Goal: Task Accomplishment & Management: Complete application form

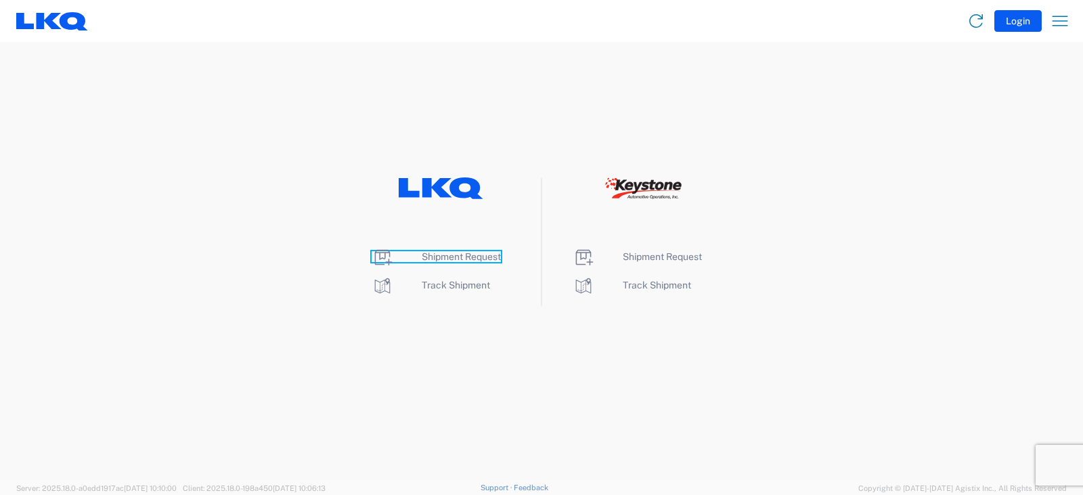
click at [450, 256] on span "Shipment Request" at bounding box center [461, 256] width 79 height 11
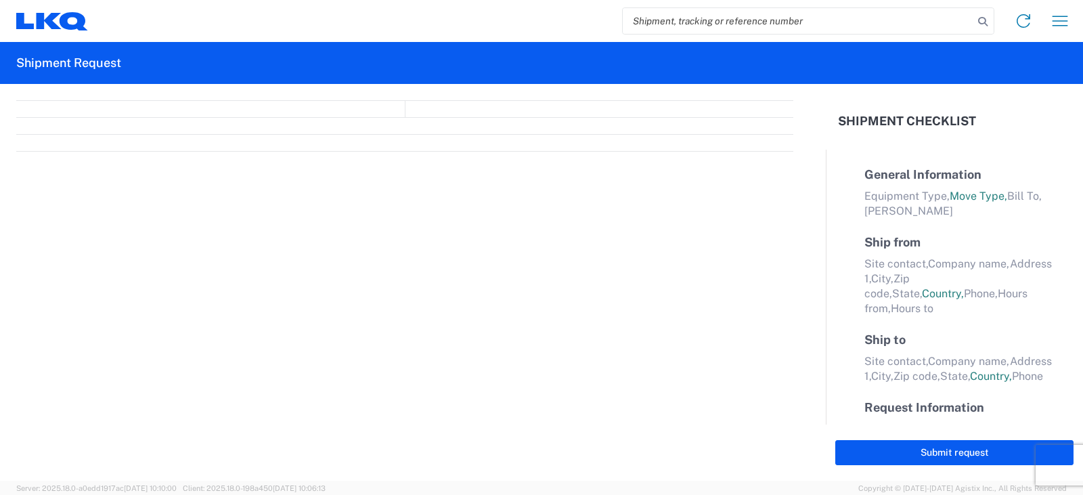
select select "FULL"
select select "LBS"
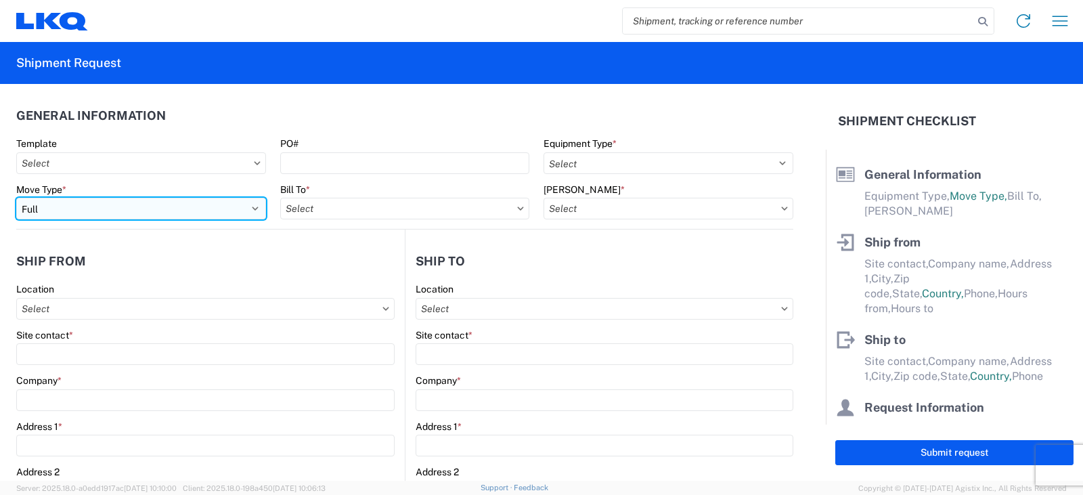
click at [92, 204] on select "Select Full Partial TL" at bounding box center [141, 209] width 250 height 22
select select "PARTIAL_TL"
click at [16, 198] on select "Select Full Partial TL" at bounding box center [141, 209] width 250 height 22
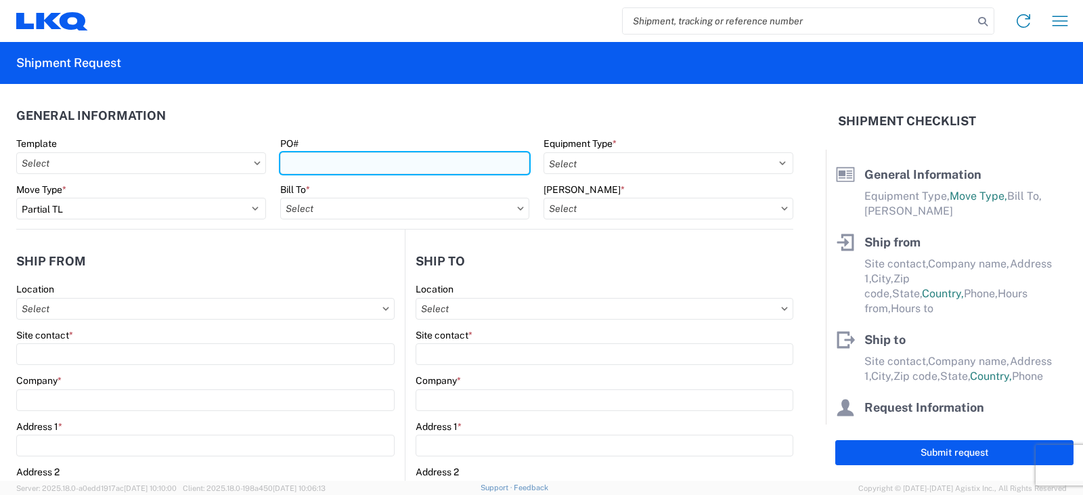
click at [291, 160] on input "PO#" at bounding box center [405, 163] width 250 height 22
type input "TRN# TH733391"
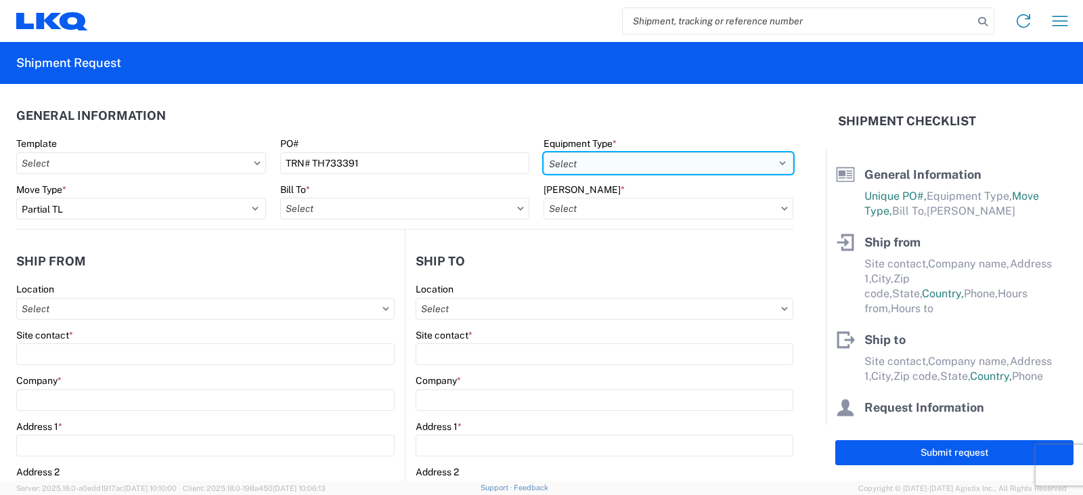
click at [586, 162] on select "Select 53’ Dry Van Flatbed Dropdeck (van) Lowboy (flatbed) Rail" at bounding box center [668, 163] width 250 height 22
select select "STDV"
click at [543, 152] on select "Select 53’ Dry Van Flatbed Dropdeck (van) Lowboy (flatbed) Rail" at bounding box center [668, 163] width 250 height 22
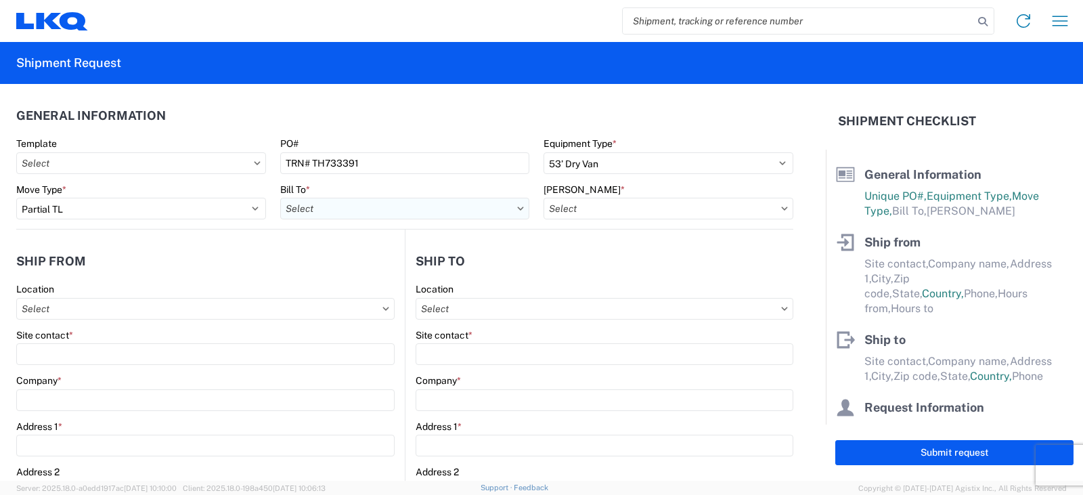
click at [310, 202] on input "Bill To *" at bounding box center [405, 209] width 250 height 22
type input "3063"
click at [333, 273] on div "3063 - [GEOGRAPHIC_DATA]" at bounding box center [398, 269] width 237 height 22
type input "3063 - [GEOGRAPHIC_DATA]"
click at [558, 213] on input "[PERSON_NAME] *" at bounding box center [668, 209] width 250 height 22
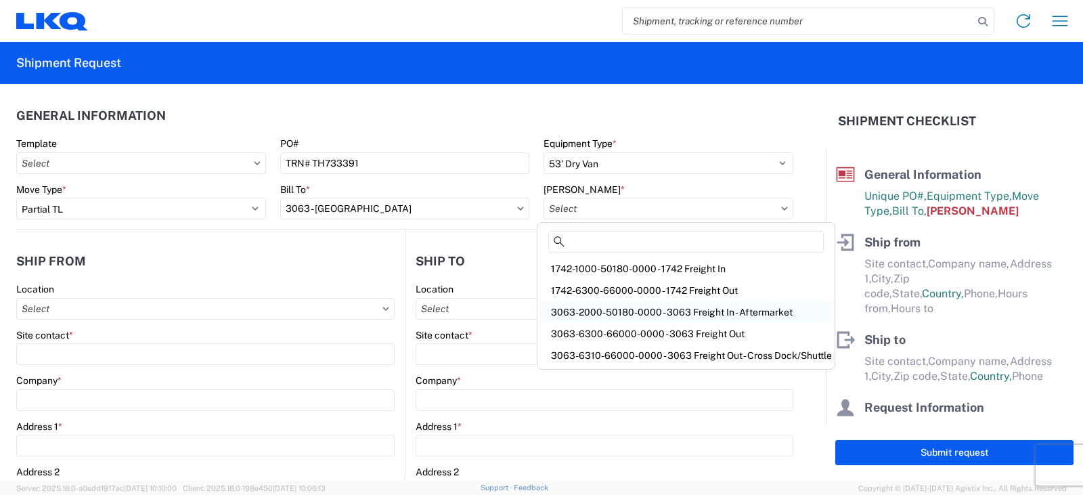
click at [591, 311] on div "3063-2000-50180-0000 - 3063 Freight In - Aftermarket" at bounding box center [686, 312] width 292 height 22
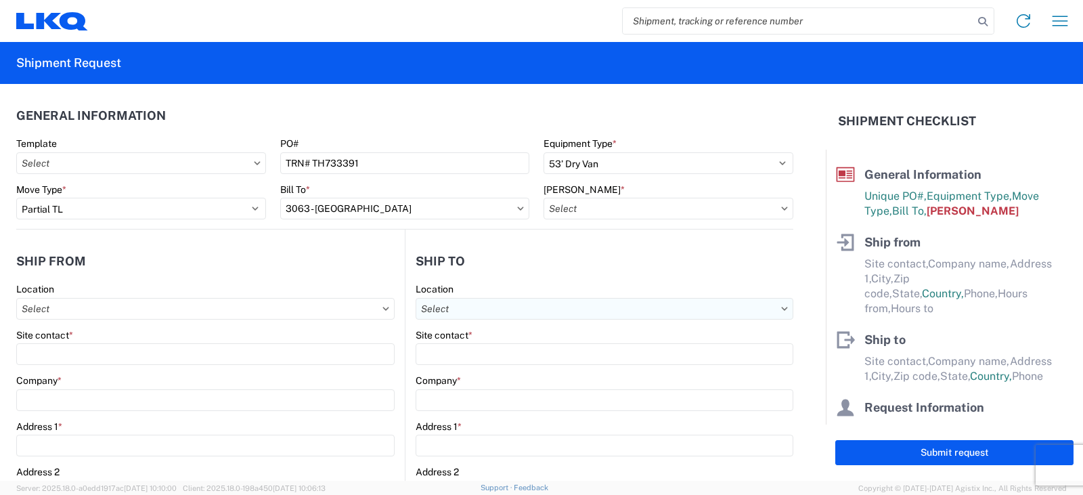
type input "3063-2000-50180-0000 - 3063 Freight In - Aftermarket"
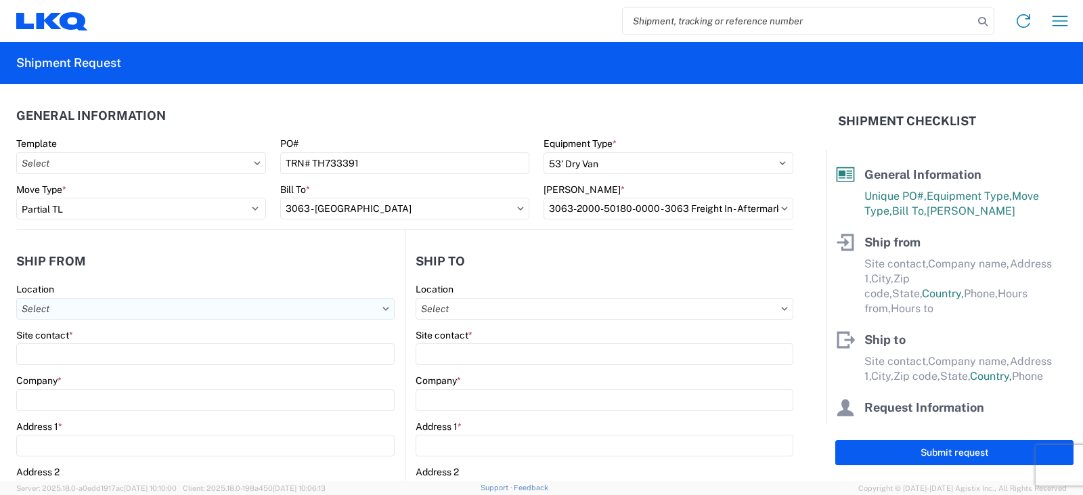
click at [41, 308] on input "Location" at bounding box center [205, 309] width 378 height 22
type input "3238"
click at [62, 368] on div "3238 - Huntington IDC" at bounding box center [138, 369] width 237 height 22
type input "3238 - Huntington IDC"
type input "LKQ Corporation"
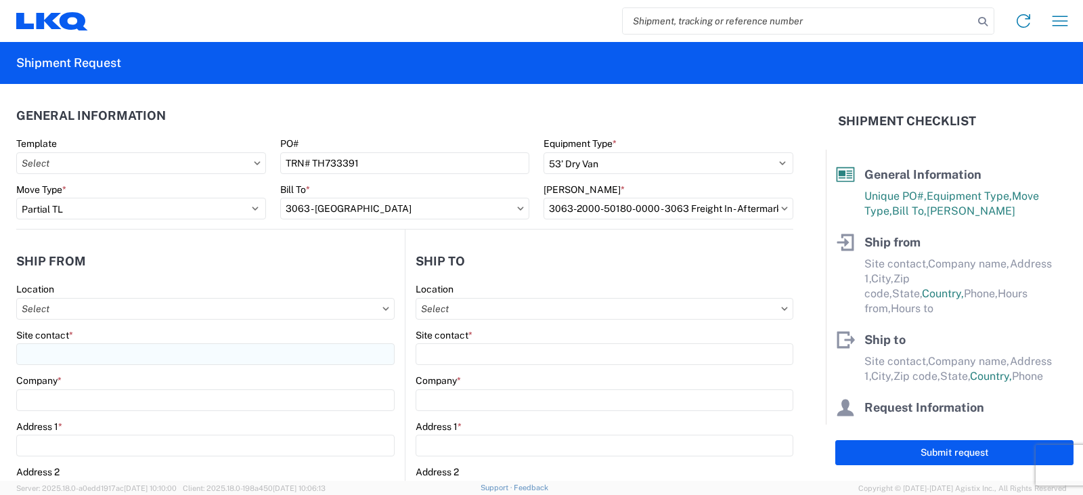
type input "[STREET_ADDRESS]"
type input "Huntington"
type input "46750"
select select "IN"
select select "US"
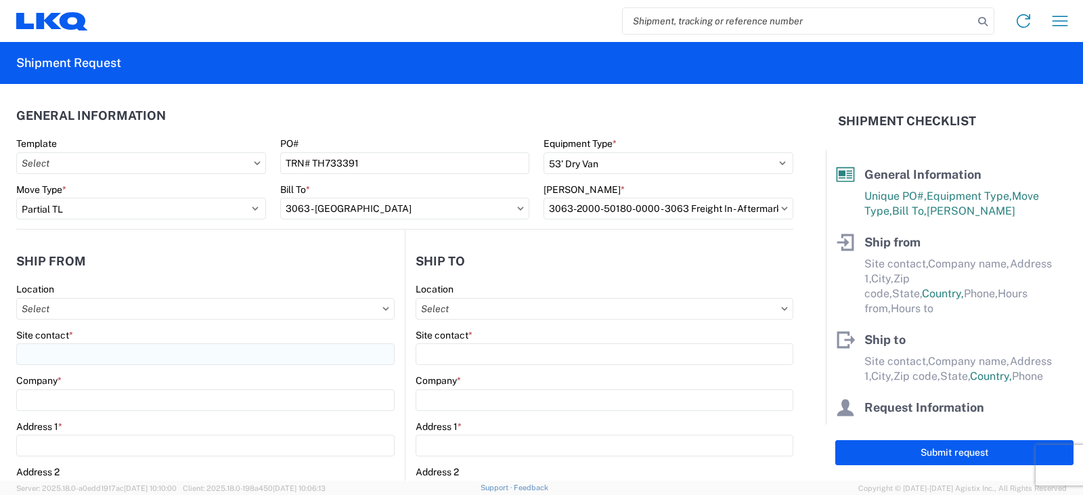
type input "07:00"
type input "17:00"
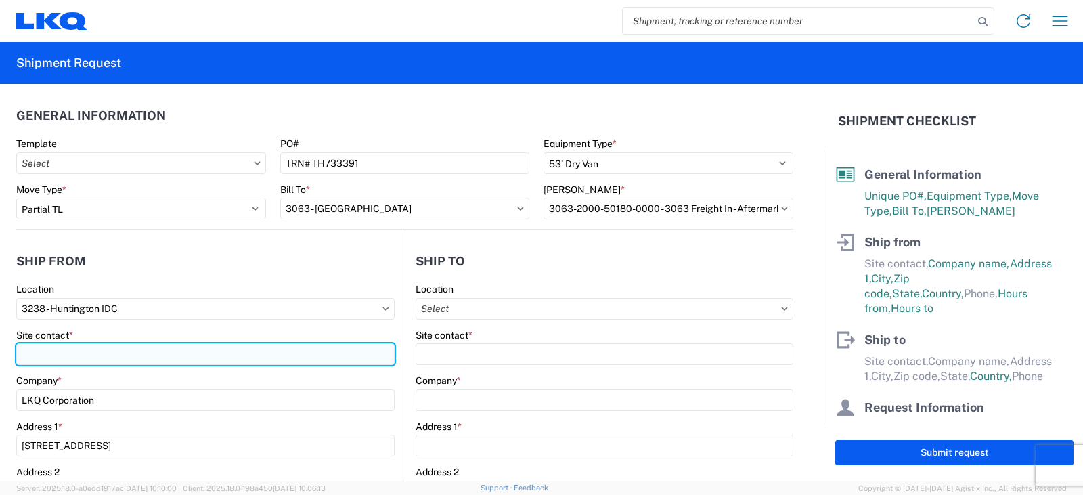
click at [38, 348] on input "Site contact *" at bounding box center [205, 354] width 378 height 22
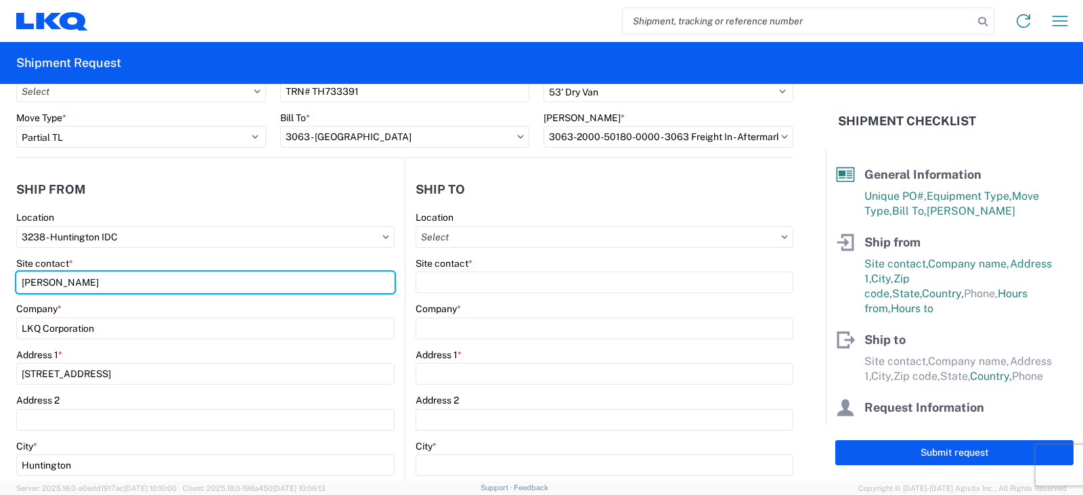
scroll to position [271, 0]
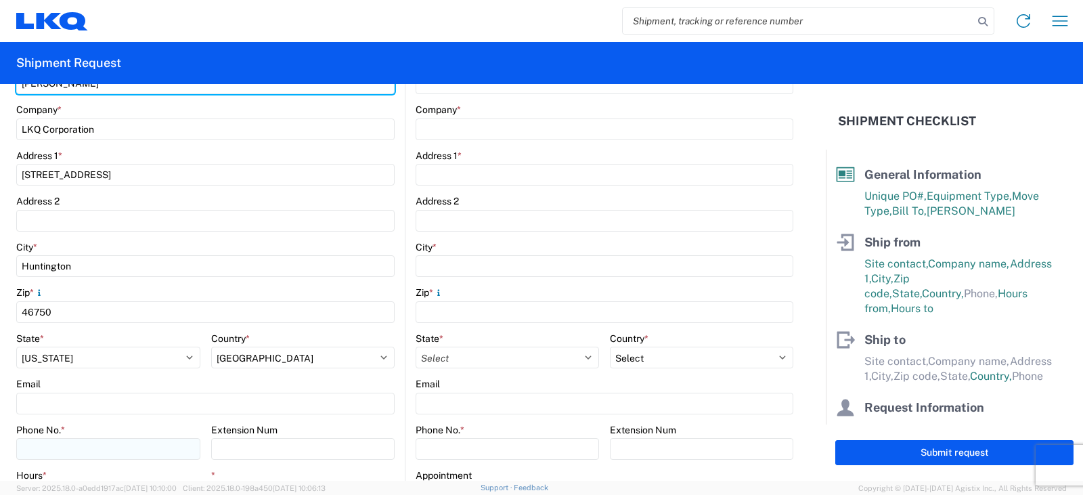
type input "[PERSON_NAME]"
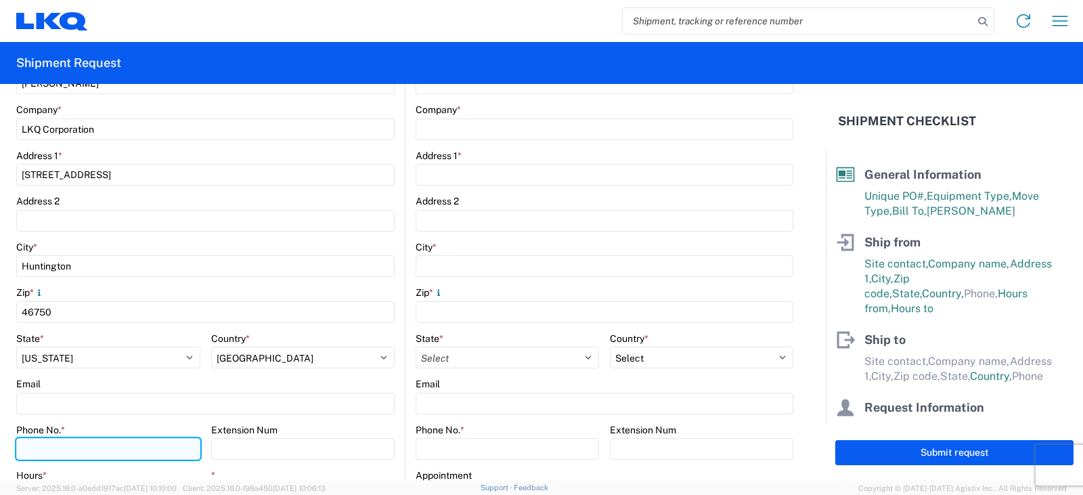
click at [46, 445] on input "Phone No. *" at bounding box center [108, 449] width 184 height 22
type input "[PHONE_NUMBER]"
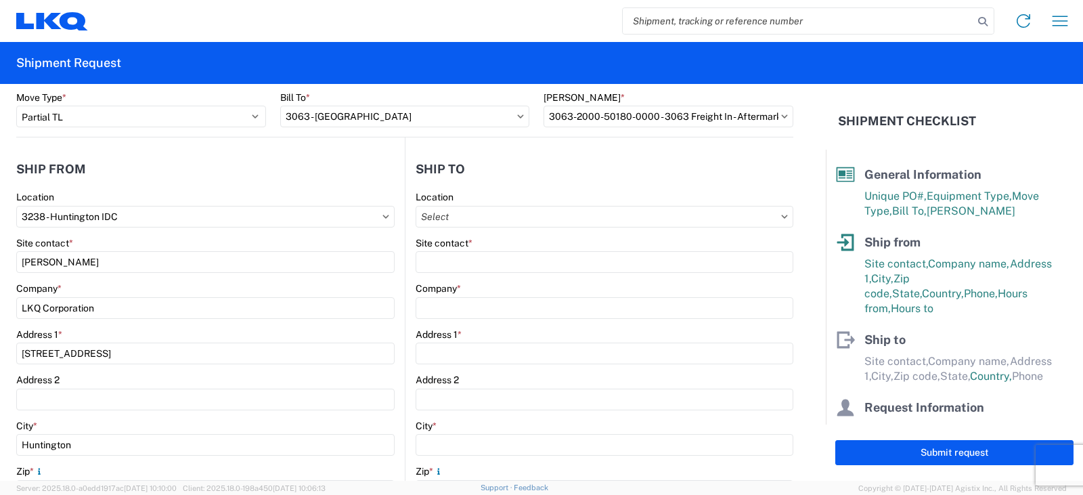
scroll to position [0, 0]
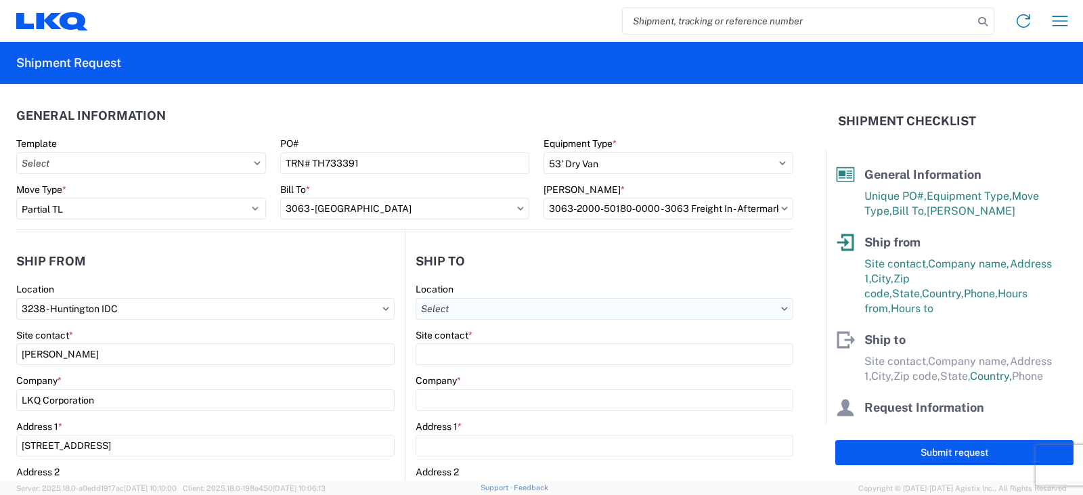
click at [449, 307] on input "Location" at bounding box center [605, 309] width 378 height 22
type input "3063"
click at [472, 369] on div "3063 - [GEOGRAPHIC_DATA]" at bounding box center [532, 369] width 237 height 22
type input "3063 - [GEOGRAPHIC_DATA]"
type input "[GEOGRAPHIC_DATA]"
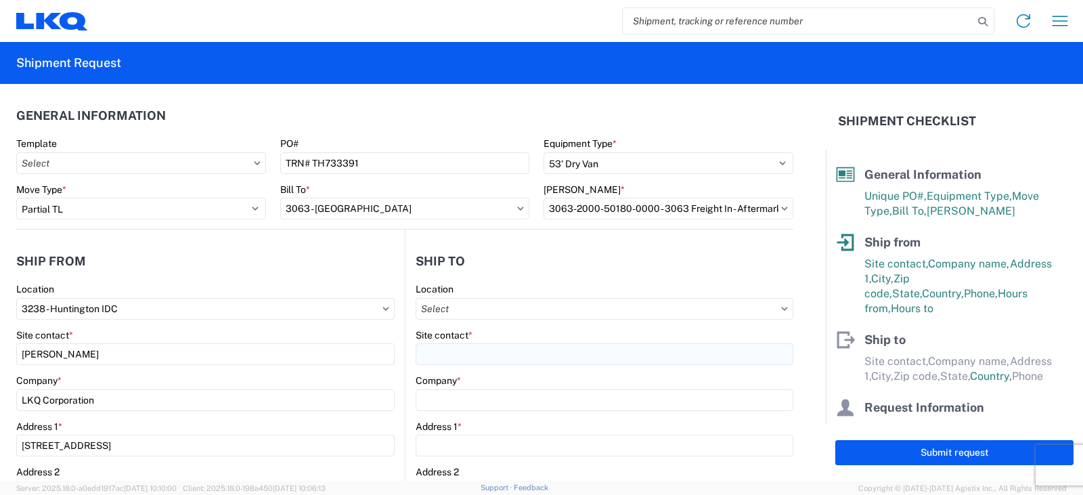
type input "[STREET_ADDRESS]"
type input "Ste 200"
type input "[GEOGRAPHIC_DATA]"
type input "75050"
select select "US"
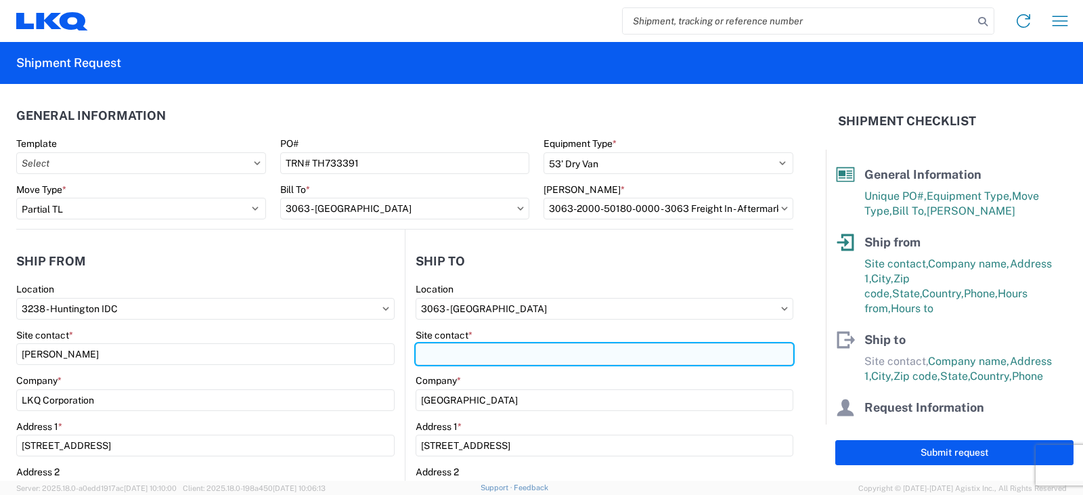
click at [424, 353] on input "Site contact *" at bounding box center [605, 354] width 378 height 22
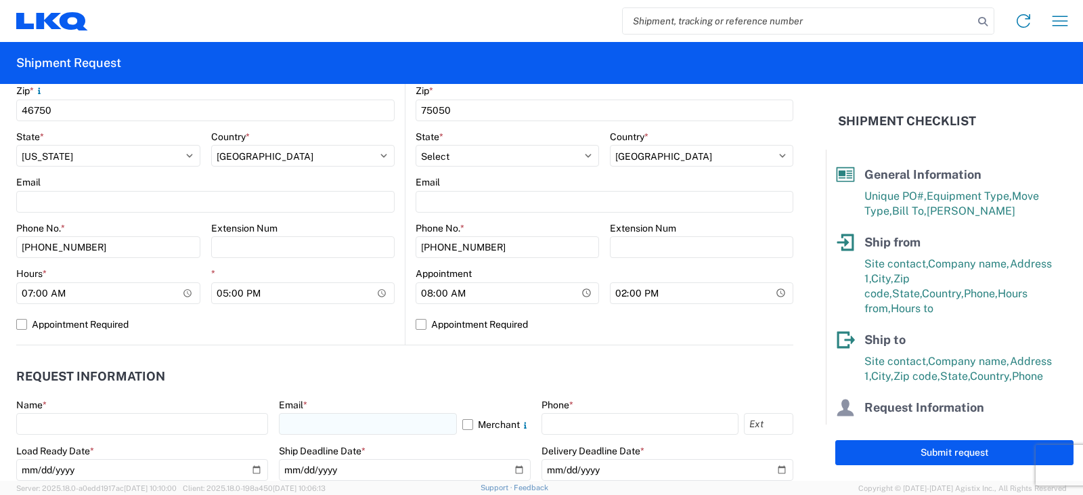
scroll to position [474, 0]
type input "SHIPPING/RECEIVING"
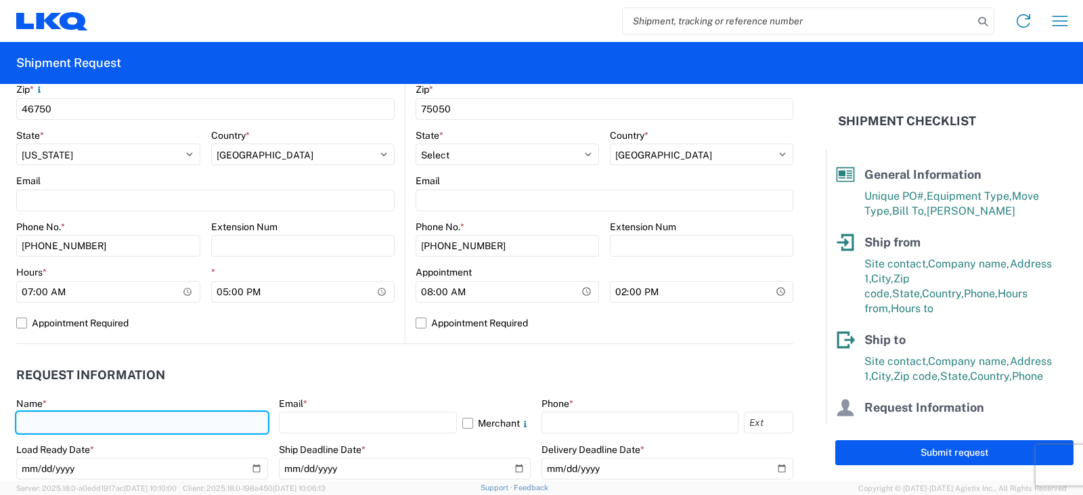
click at [30, 420] on input "text" at bounding box center [142, 423] width 252 height 22
type input "[PERSON_NAME]"
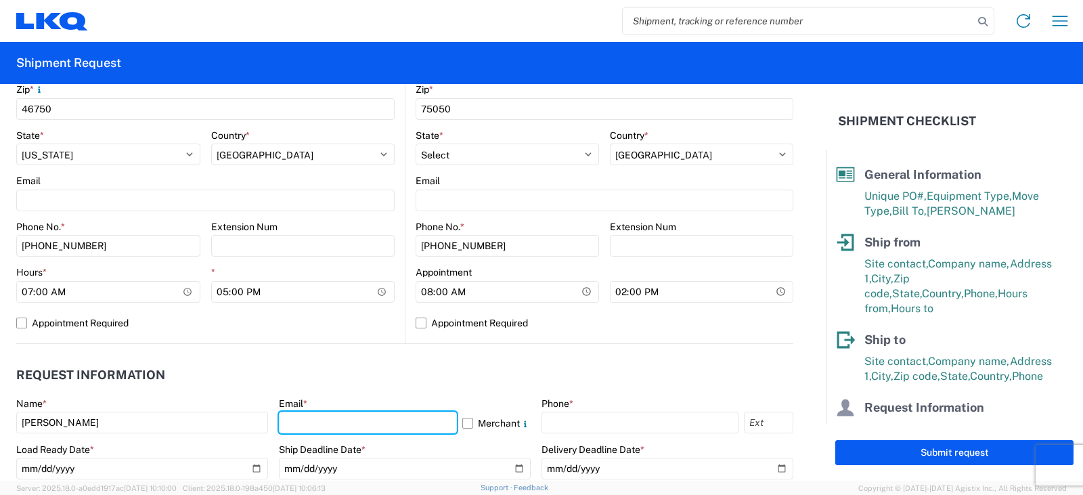
drag, startPoint x: 308, startPoint y: 418, endPoint x: 303, endPoint y: 402, distance: 16.9
click at [308, 418] on input "text" at bounding box center [368, 423] width 178 height 22
type input "[EMAIL_ADDRESS][DOMAIN_NAME]"
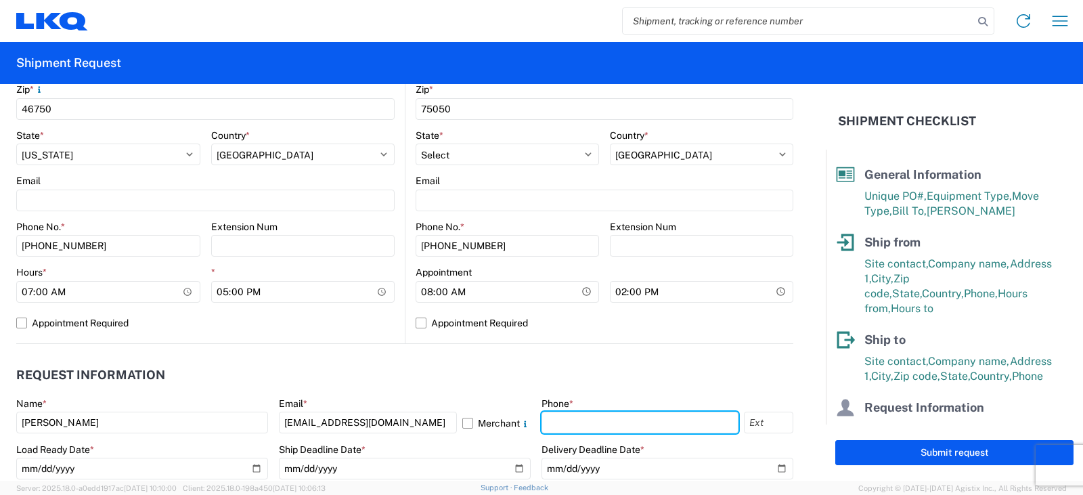
drag, startPoint x: 548, startPoint y: 415, endPoint x: 559, endPoint y: 405, distance: 14.4
click at [548, 415] on input "text" at bounding box center [639, 423] width 197 height 22
type input "[PHONE_NUMBER]"
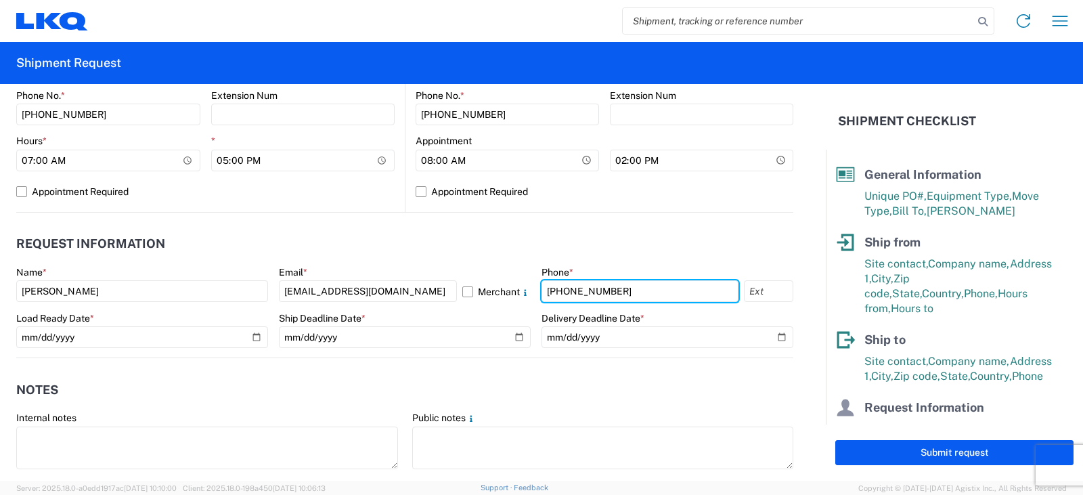
scroll to position [609, 0]
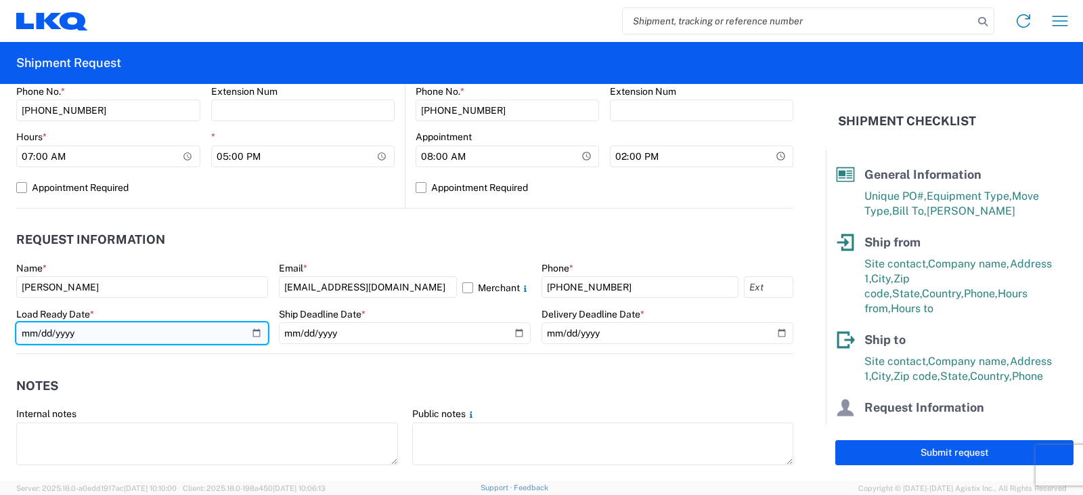
click at [252, 337] on input "date" at bounding box center [142, 333] width 252 height 22
type input "[DATE]"
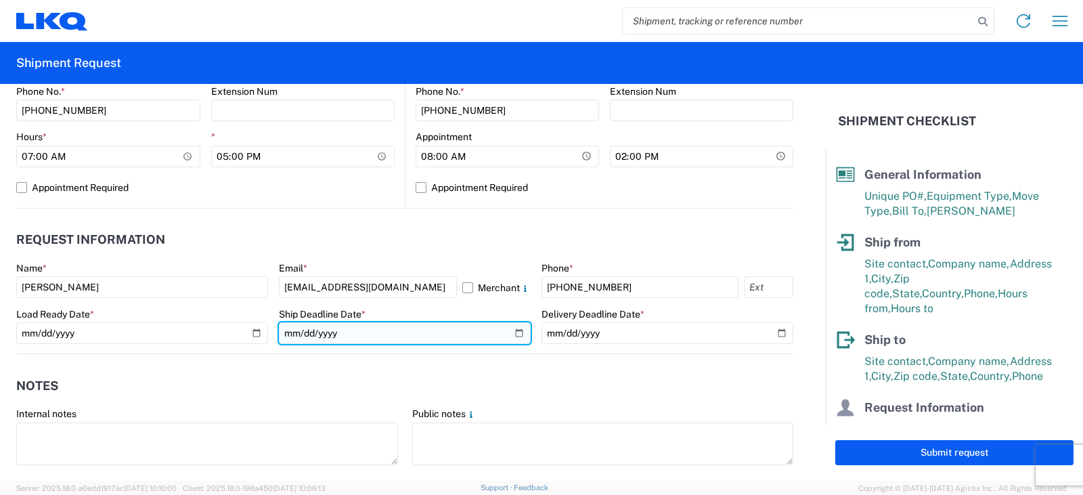
click at [512, 331] on input "date" at bounding box center [405, 333] width 252 height 22
type input "[DATE]"
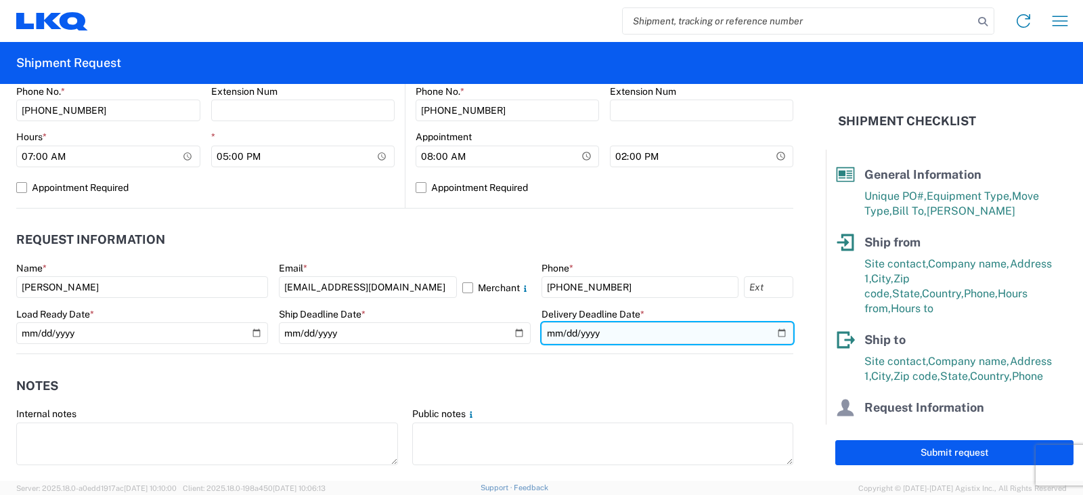
click at [768, 330] on input "date" at bounding box center [667, 333] width 252 height 22
type input "[DATE]"
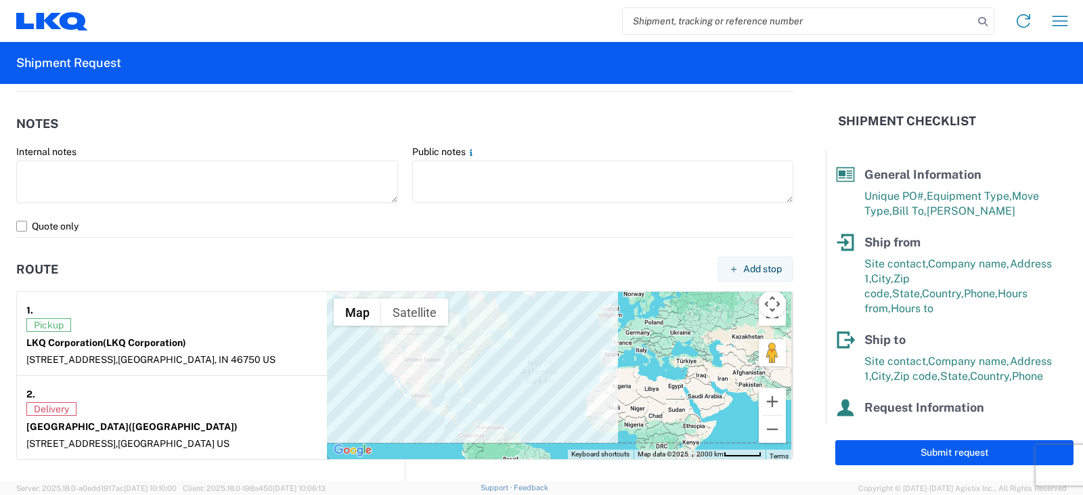
scroll to position [948, 0]
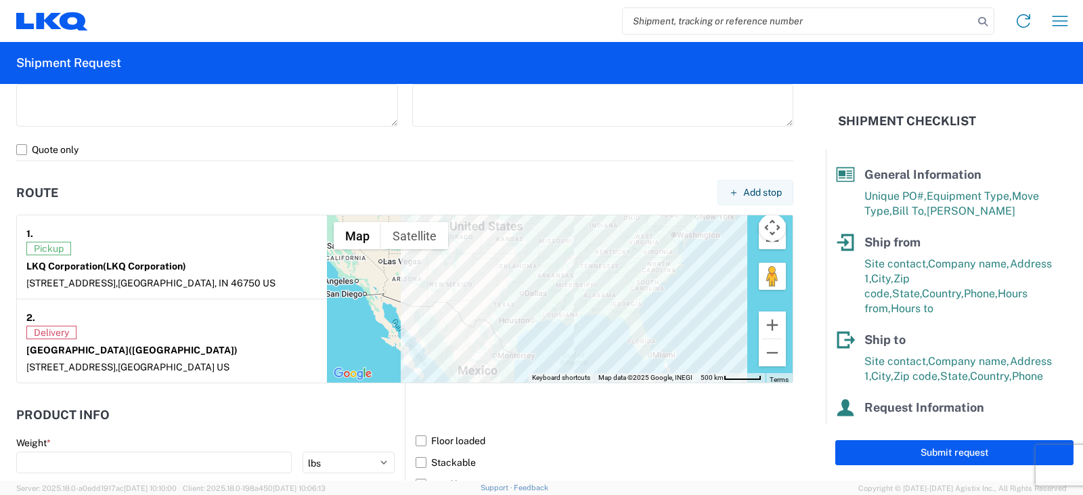
drag, startPoint x: 484, startPoint y: 265, endPoint x: 486, endPoint y: 319, distance: 53.5
click at [473, 374] on div at bounding box center [560, 298] width 466 height 167
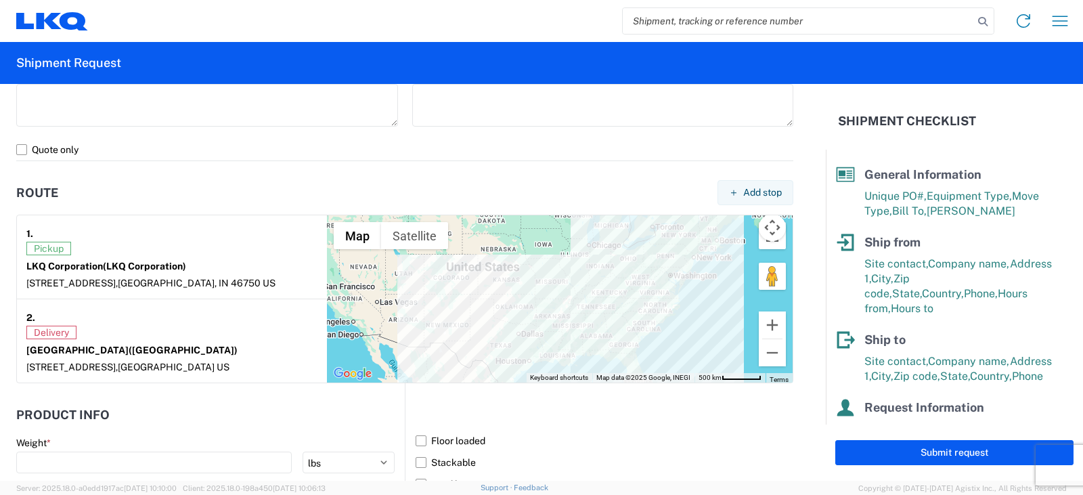
drag, startPoint x: 489, startPoint y: 290, endPoint x: 486, endPoint y: 330, distance: 40.0
click at [486, 330] on div at bounding box center [560, 298] width 466 height 167
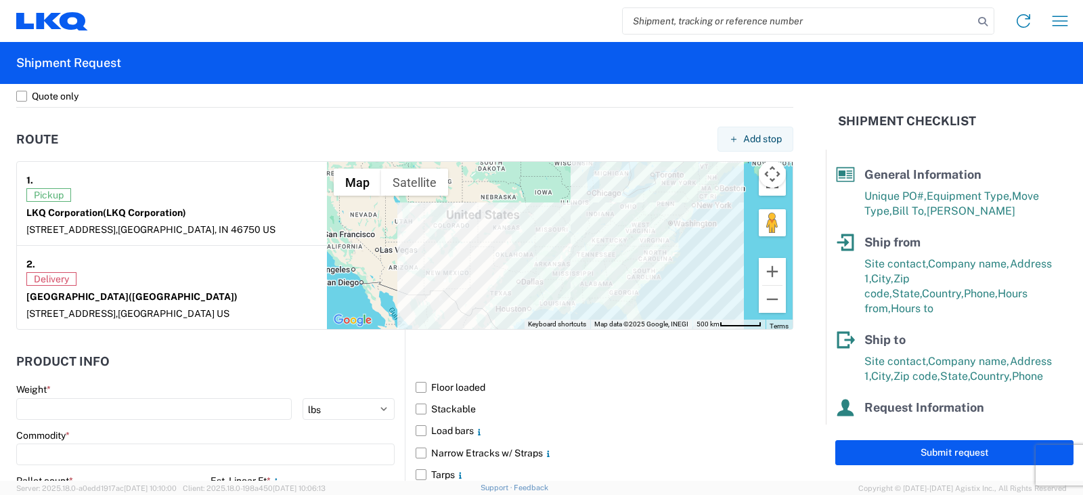
scroll to position [1015, 0]
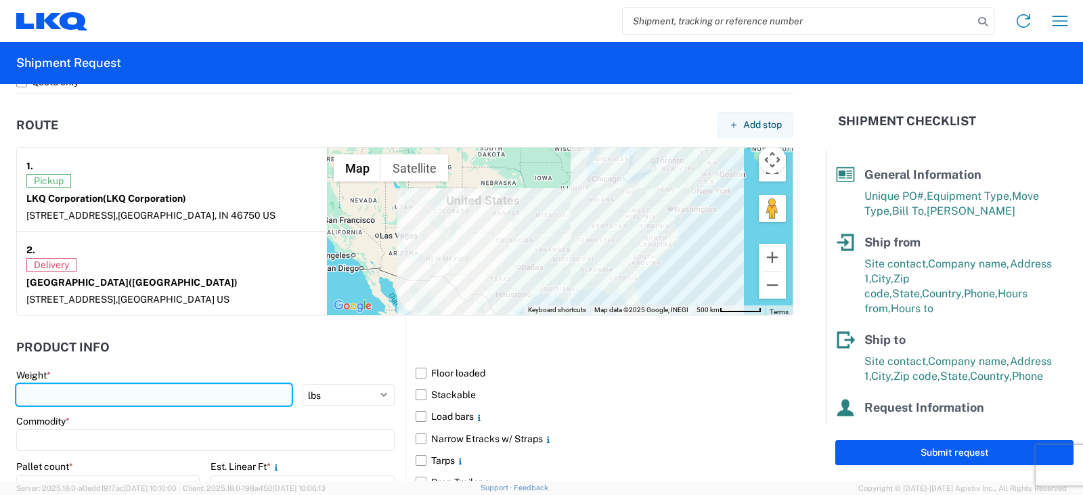
click at [37, 393] on input "number" at bounding box center [153, 395] width 275 height 22
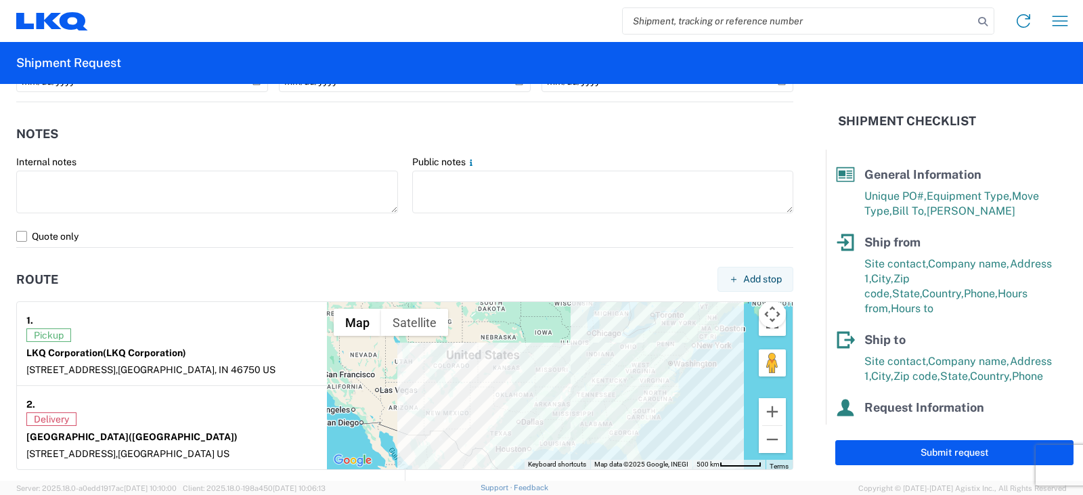
scroll to position [744, 0]
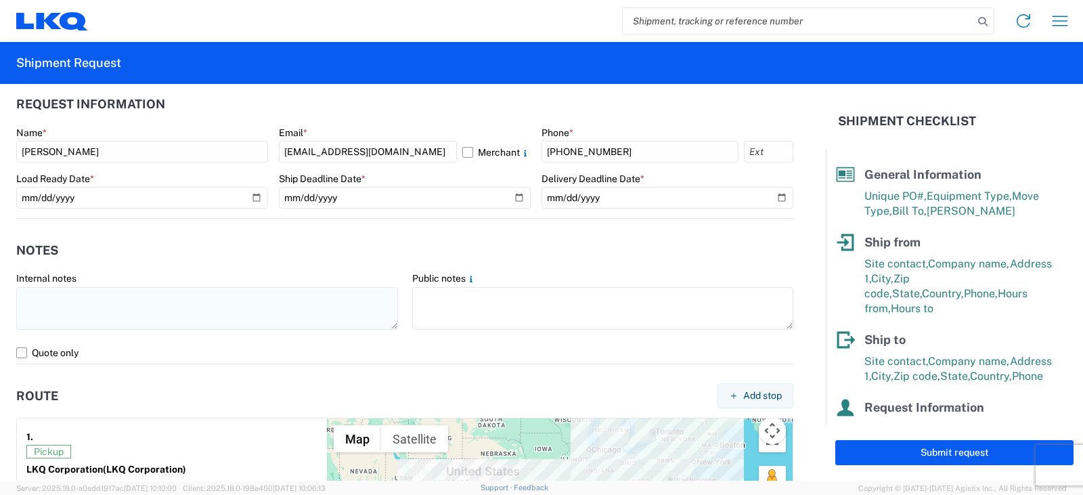
type input "4030"
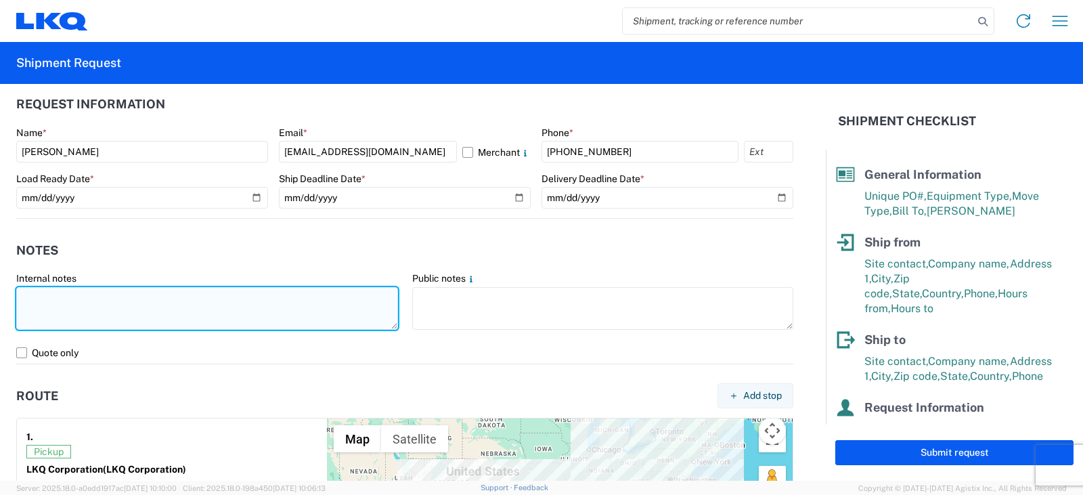
click at [40, 292] on textarea at bounding box center [207, 308] width 382 height 43
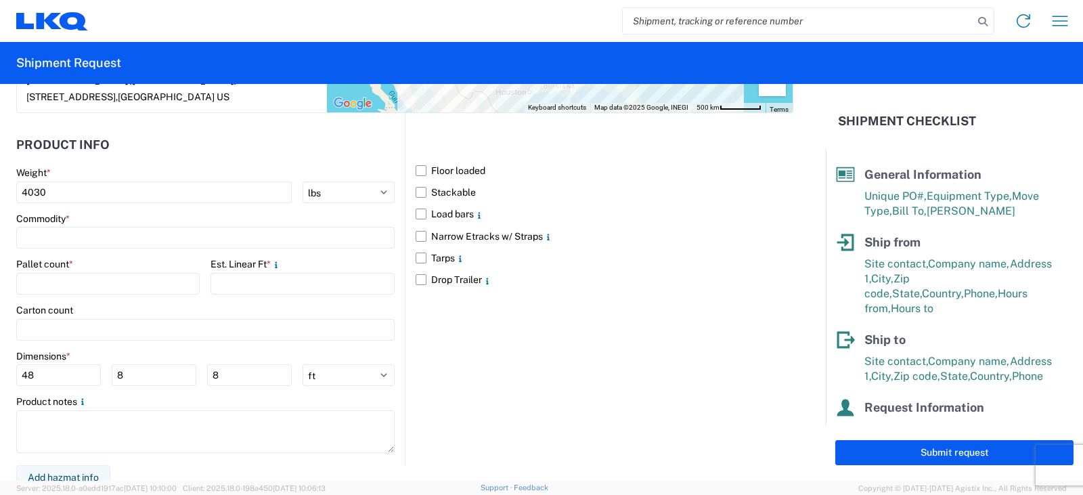
scroll to position [1227, 0]
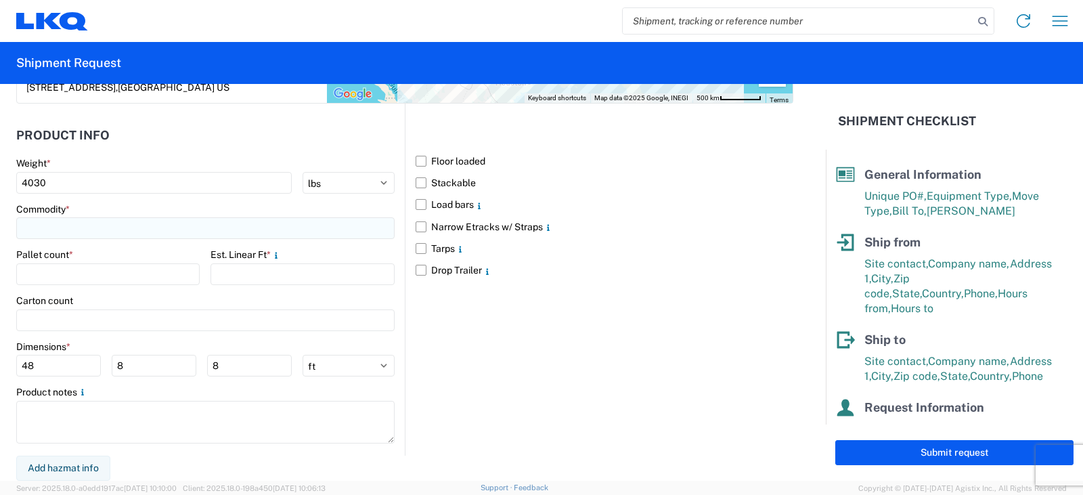
type textarea "THIS IS AN LTL LOAD OVER $1400"
click at [41, 225] on input at bounding box center [205, 228] width 378 height 22
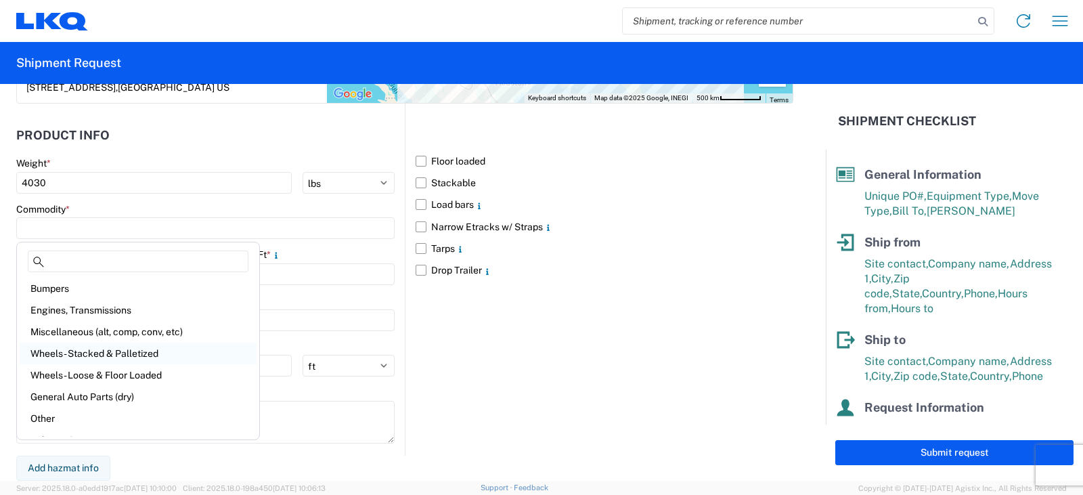
click at [85, 352] on div "Wheels - Stacked & Palletized" at bounding box center [138, 353] width 237 height 22
type input "Wheels - Stacked & Palletized"
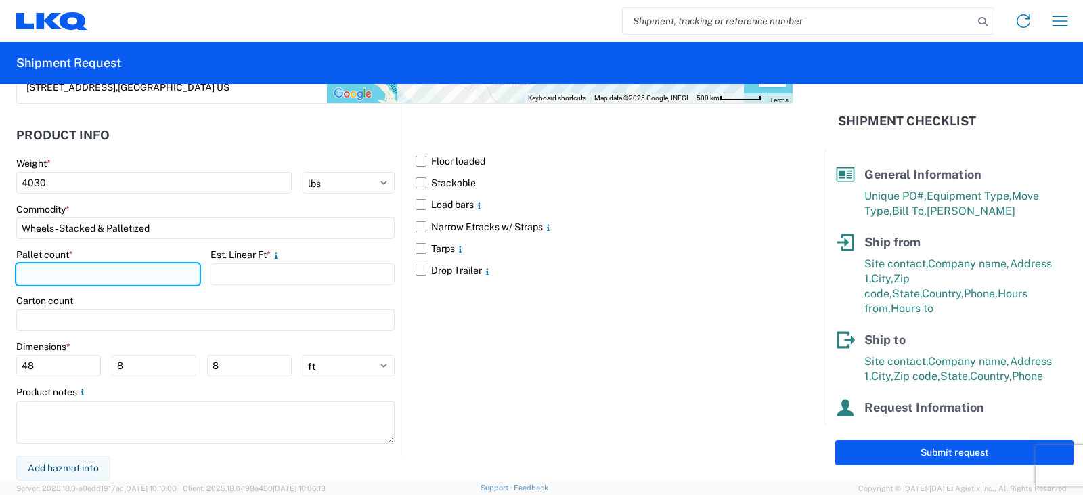
click at [40, 275] on input "number" at bounding box center [107, 274] width 183 height 22
type input "5"
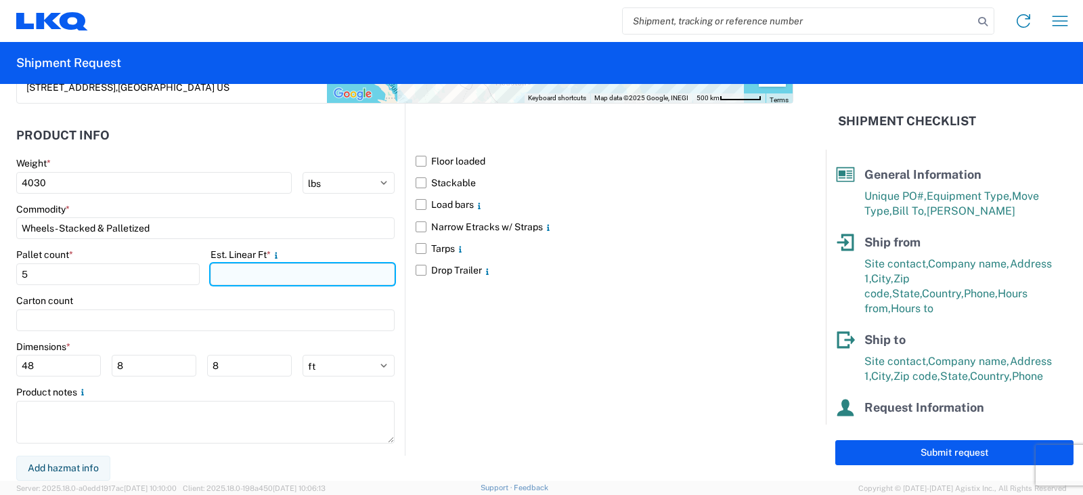
click at [234, 276] on input "number" at bounding box center [301, 274] width 183 height 22
type input "10"
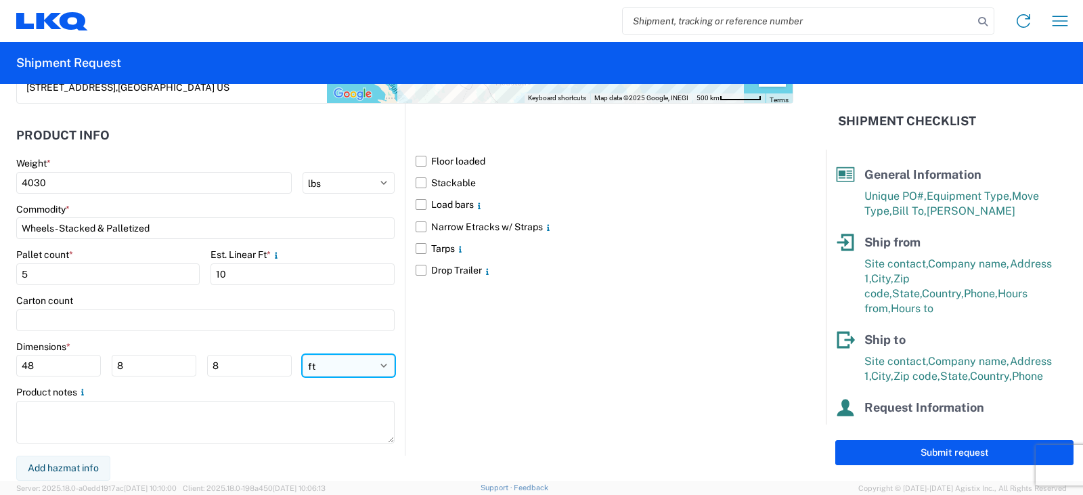
click at [378, 364] on select "ft in cm" at bounding box center [349, 366] width 92 height 22
select select "IN"
click at [303, 355] on select "ft in cm" at bounding box center [349, 366] width 92 height 22
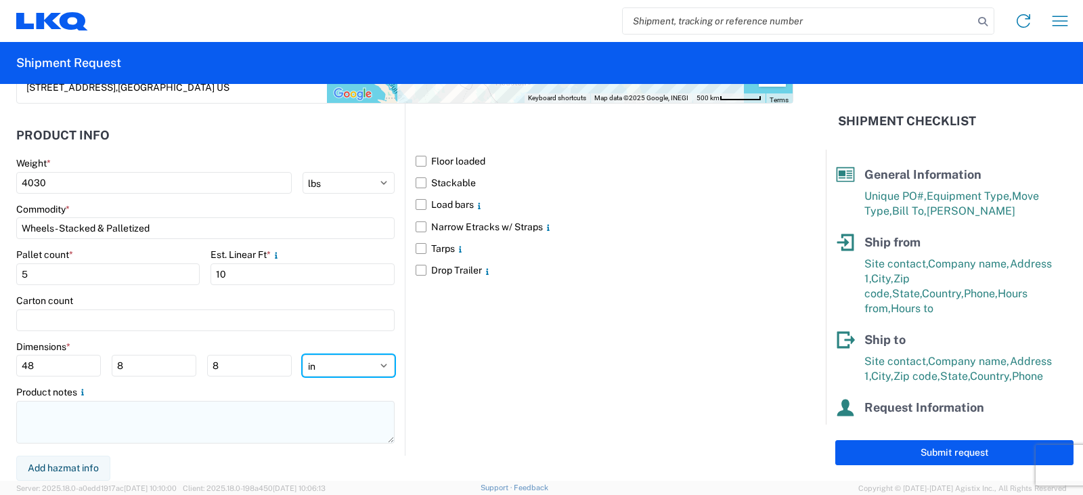
type input "576"
type input "96"
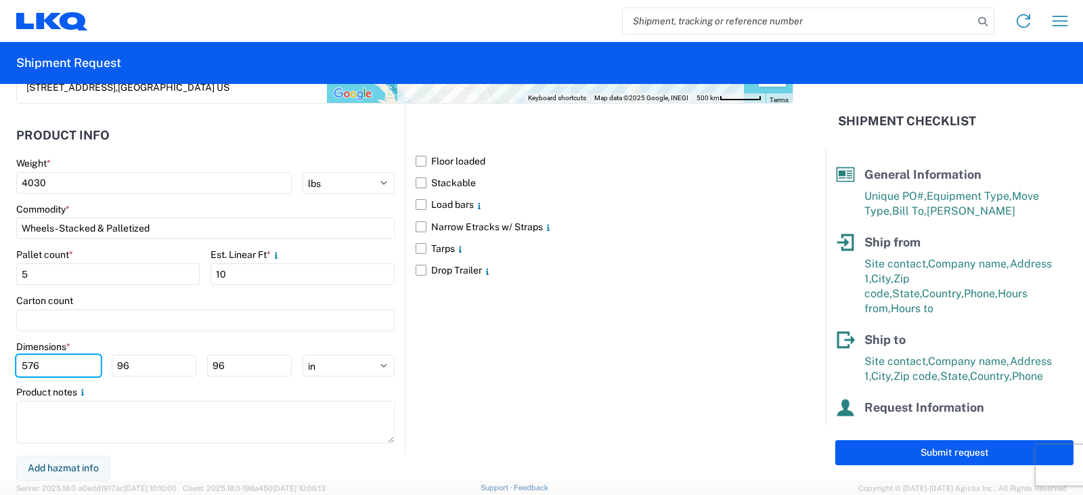
drag, startPoint x: 41, startPoint y: 368, endPoint x: 4, endPoint y: 369, distance: 36.6
click at [4, 369] on form "General Information Template PO# TRN# TH733391 Equipment Type * Select 53’ Dry …" at bounding box center [413, 282] width 826 height 397
type input "48"
type input "42"
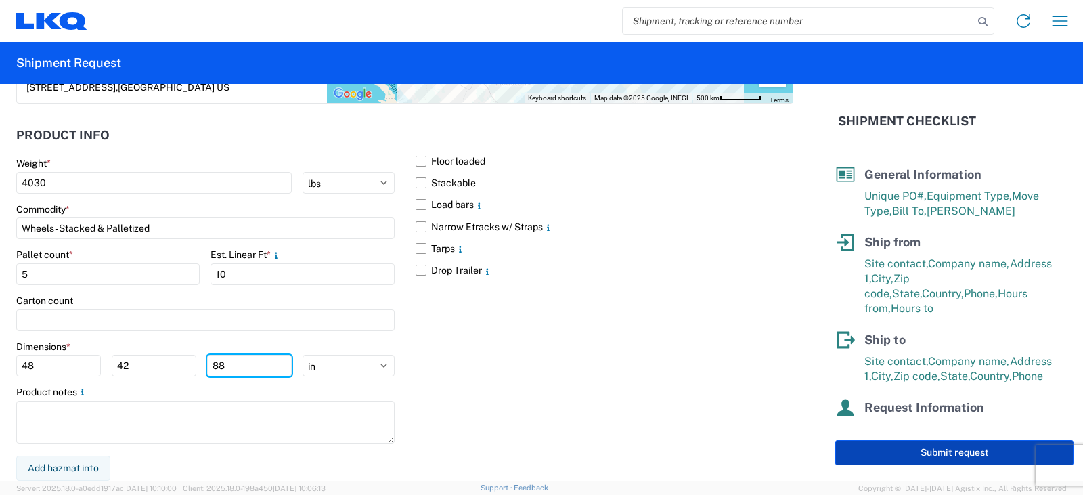
type input "88"
click at [940, 453] on button "Submit request" at bounding box center [954, 452] width 238 height 25
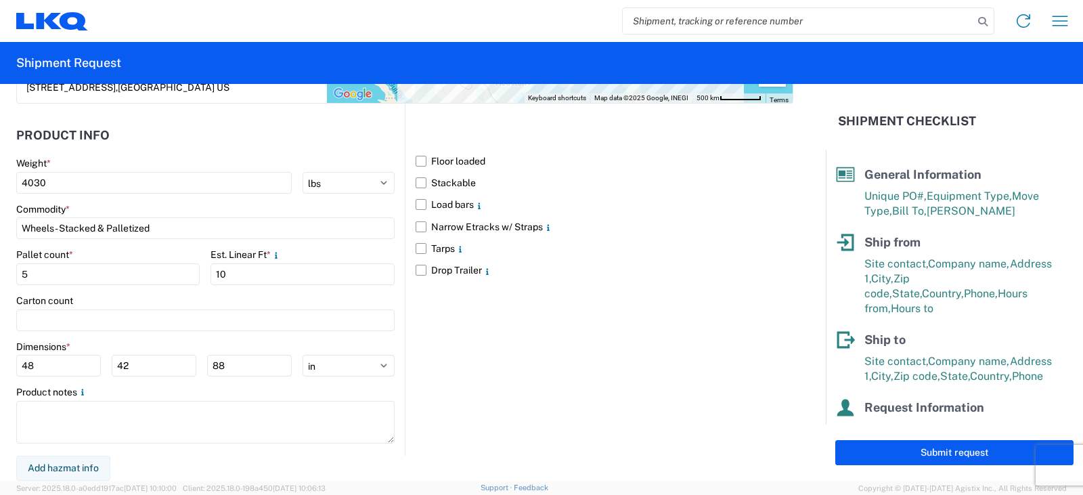
select select "IN"
select select "US"
